Goal: Navigation & Orientation: Find specific page/section

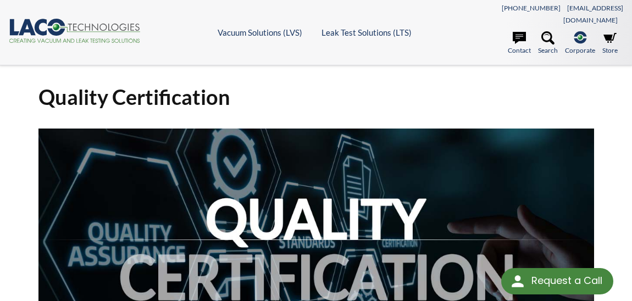
click at [45, 31] on icon ".cls-1{fill:#193661;}.cls-2{fill:#58595b;}.cls-3{fill:url(#radial-gradient);}.c…" at bounding box center [75, 31] width 132 height 24
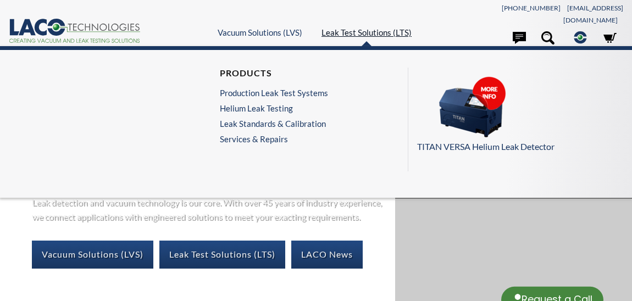
select select "言語翻訳ウィジェット"
